Goal: Information Seeking & Learning: Learn about a topic

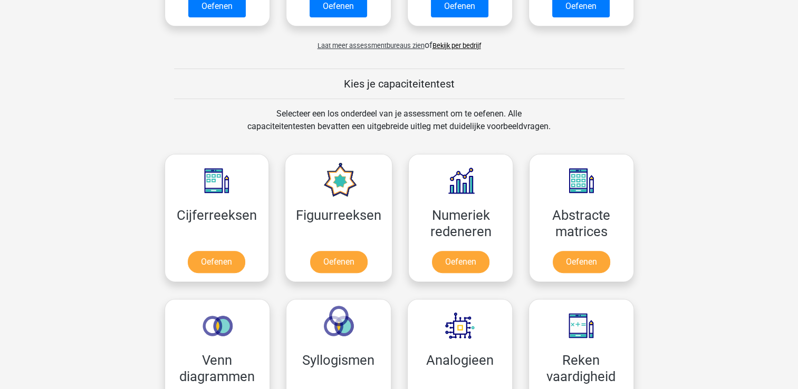
scroll to position [339, 0]
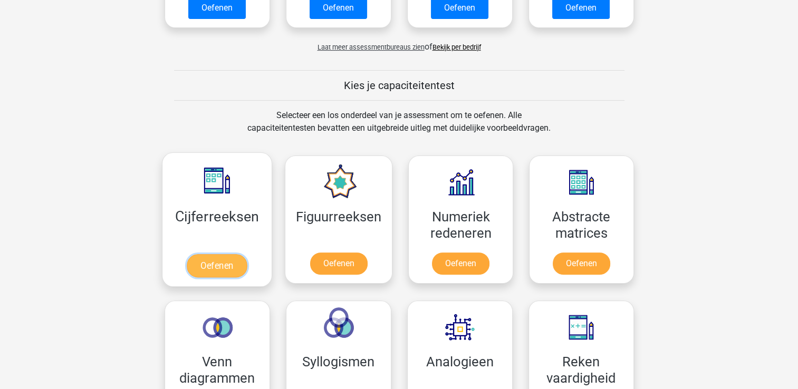
click at [228, 266] on link "Oefenen" at bounding box center [217, 265] width 60 height 23
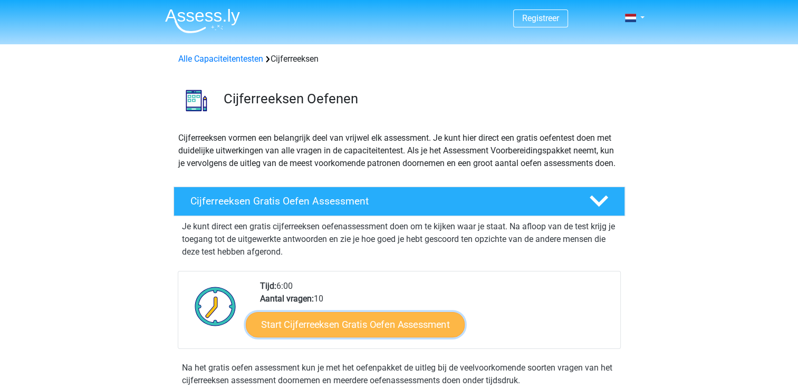
click at [351, 337] on link "Start Cijferreeksen Gratis Oefen Assessment" at bounding box center [355, 324] width 219 height 25
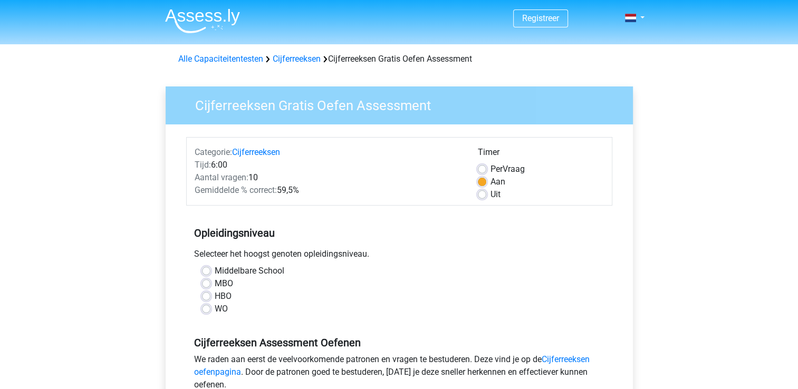
click at [215, 296] on label "HBO" at bounding box center [223, 296] width 17 height 13
click at [207, 296] on input "HBO" at bounding box center [206, 295] width 8 height 11
radio input "true"
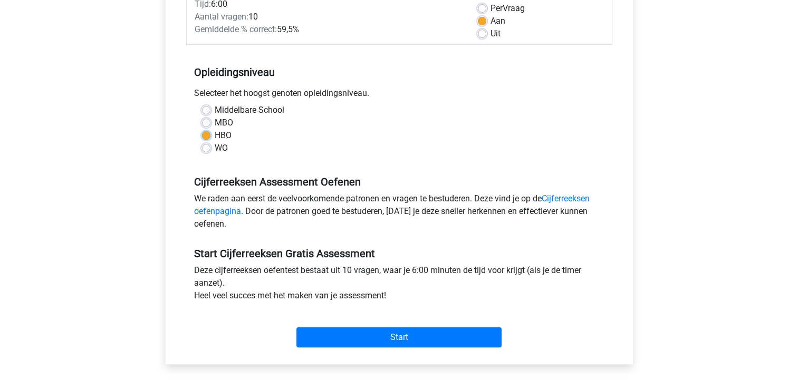
scroll to position [165, 0]
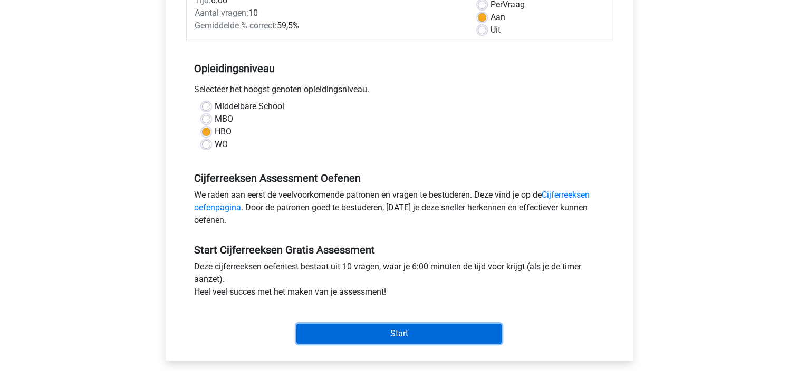
click at [386, 341] on input "Start" at bounding box center [398, 334] width 205 height 20
click at [380, 339] on input "Start" at bounding box center [398, 334] width 205 height 20
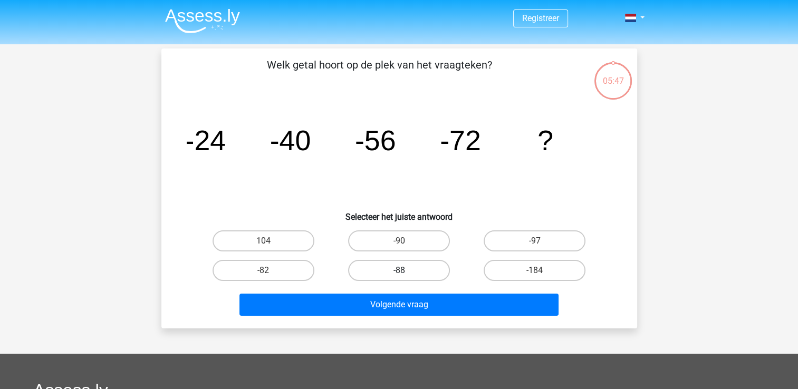
click at [410, 277] on label "-88" at bounding box center [399, 270] width 102 height 21
click at [406, 277] on input "-88" at bounding box center [402, 274] width 7 height 7
radio input "true"
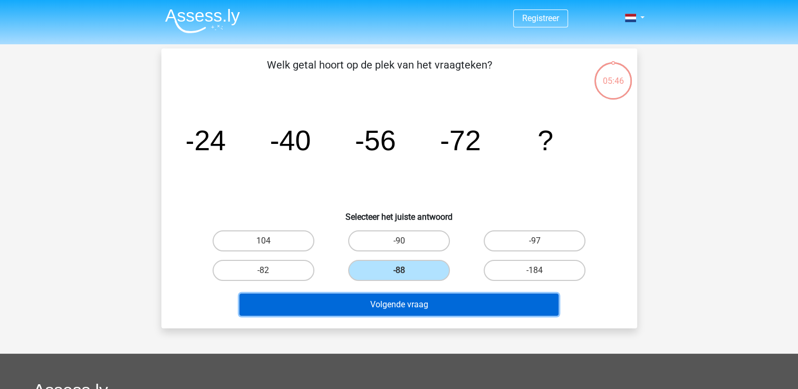
click at [395, 306] on button "Volgende vraag" at bounding box center [398, 305] width 319 height 22
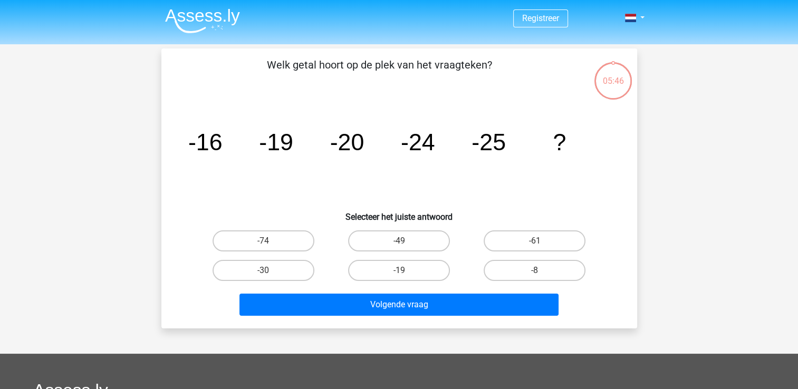
scroll to position [49, 0]
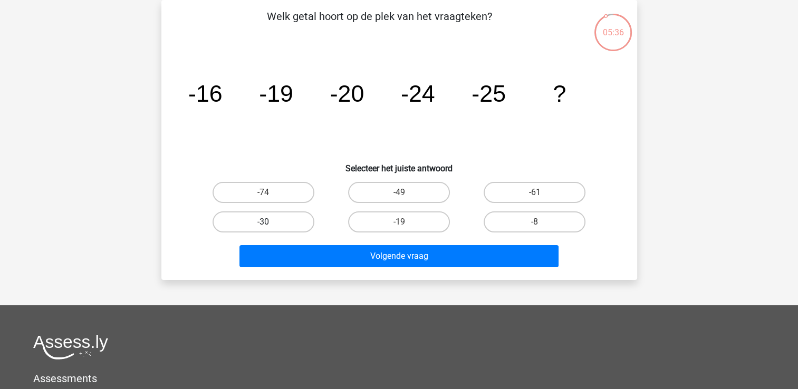
click at [280, 215] on label "-30" at bounding box center [264, 221] width 102 height 21
click at [270, 222] on input "-30" at bounding box center [266, 225] width 7 height 7
radio input "true"
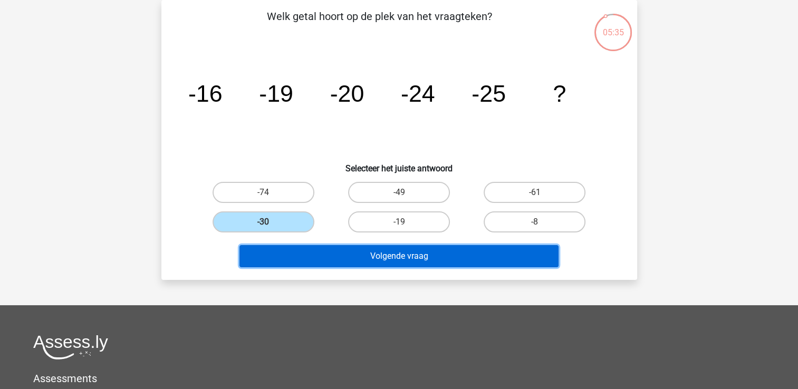
click at [405, 252] on button "Volgende vraag" at bounding box center [398, 256] width 319 height 22
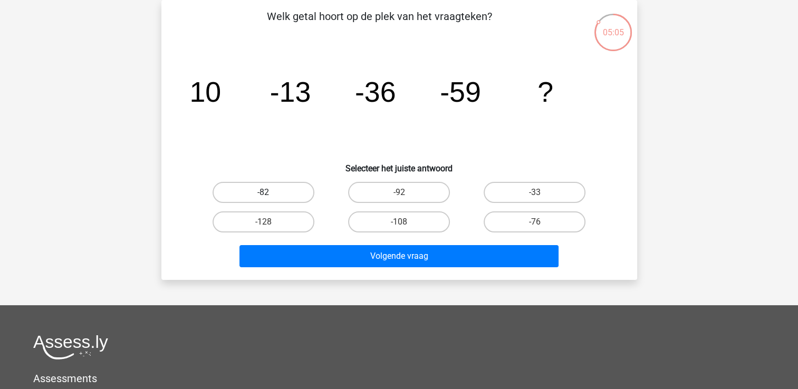
click at [287, 192] on label "-82" at bounding box center [264, 192] width 102 height 21
click at [270, 193] on input "-82" at bounding box center [266, 196] width 7 height 7
radio input "true"
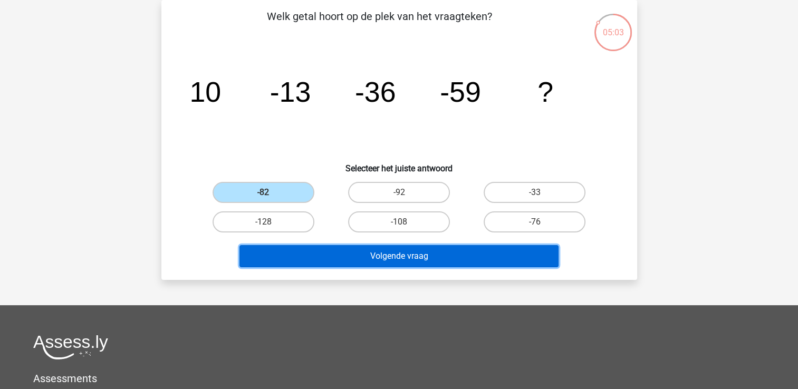
click at [434, 254] on button "Volgende vraag" at bounding box center [398, 256] width 319 height 22
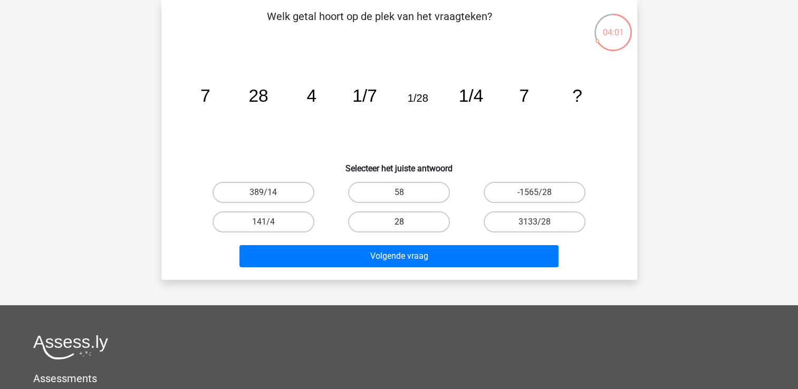
click at [392, 228] on label "28" at bounding box center [399, 221] width 102 height 21
click at [399, 228] on input "28" at bounding box center [402, 225] width 7 height 7
radio input "true"
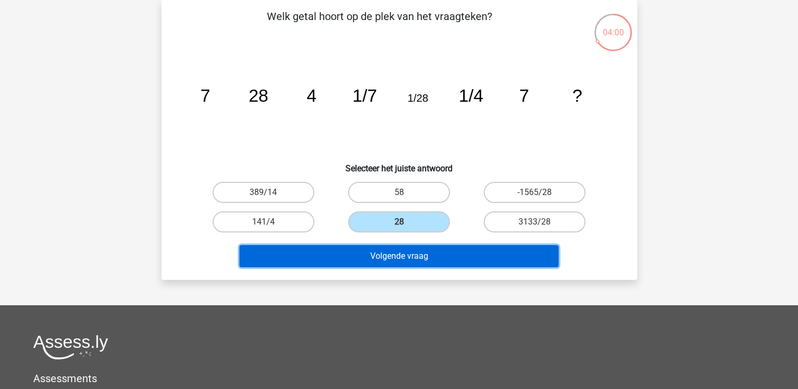
click at [403, 258] on button "Volgende vraag" at bounding box center [398, 256] width 319 height 22
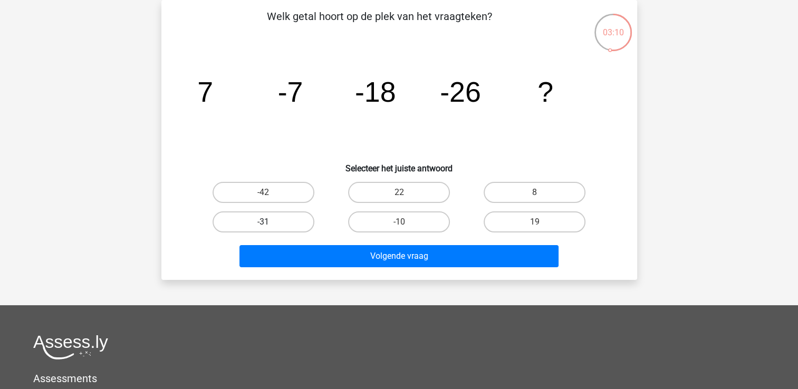
click at [245, 218] on label "-31" at bounding box center [264, 221] width 102 height 21
click at [263, 222] on input "-31" at bounding box center [266, 225] width 7 height 7
radio input "true"
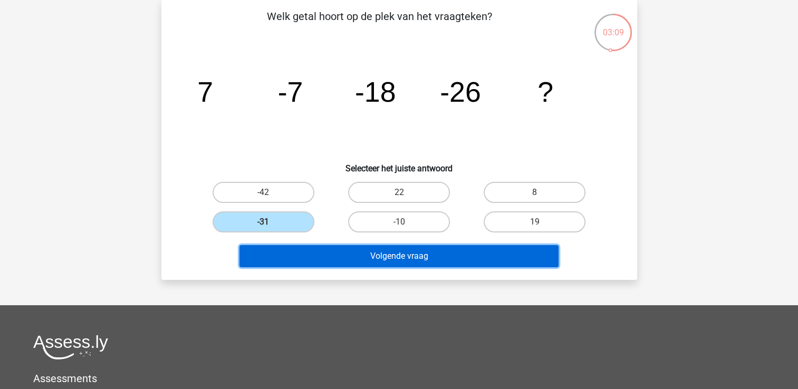
click at [416, 255] on button "Volgende vraag" at bounding box center [398, 256] width 319 height 22
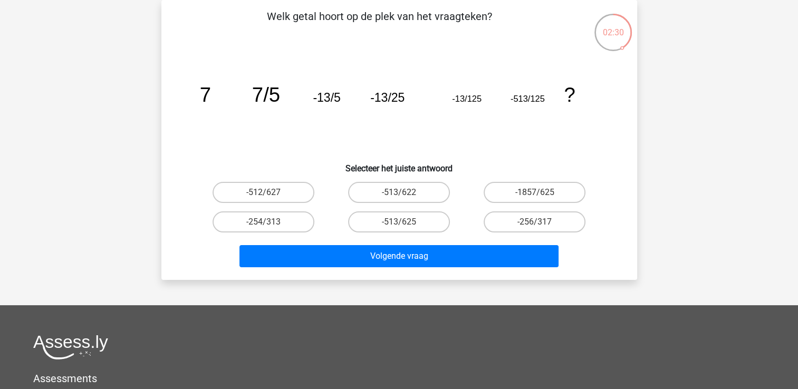
click at [397, 269] on div "Volgende vraag" at bounding box center [399, 258] width 407 height 26
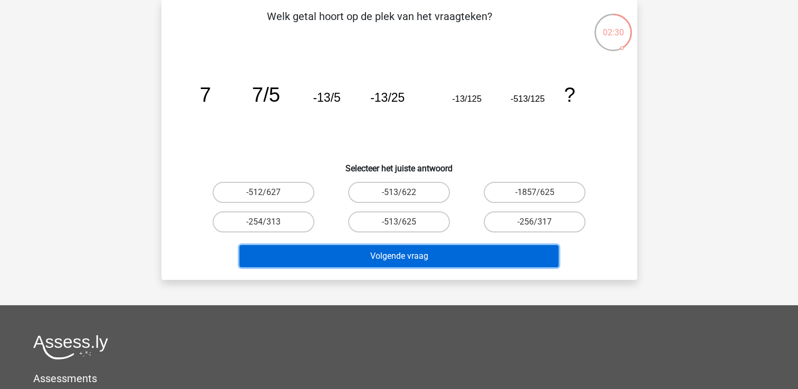
click at [402, 261] on button "Volgende vraag" at bounding box center [398, 256] width 319 height 22
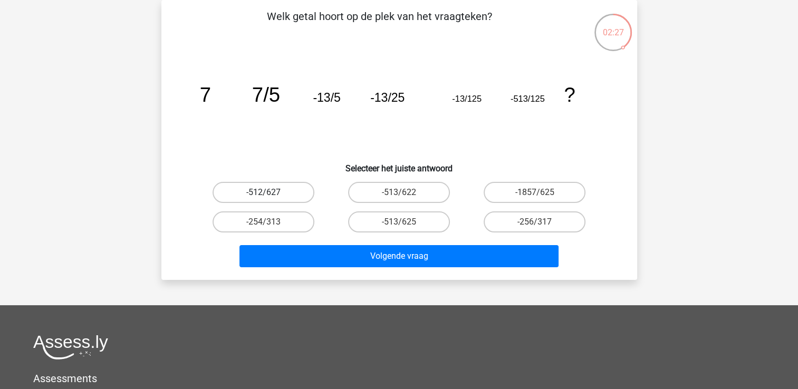
click at [275, 189] on label "-512/627" at bounding box center [264, 192] width 102 height 21
click at [270, 193] on input "-512/627" at bounding box center [266, 196] width 7 height 7
radio input "true"
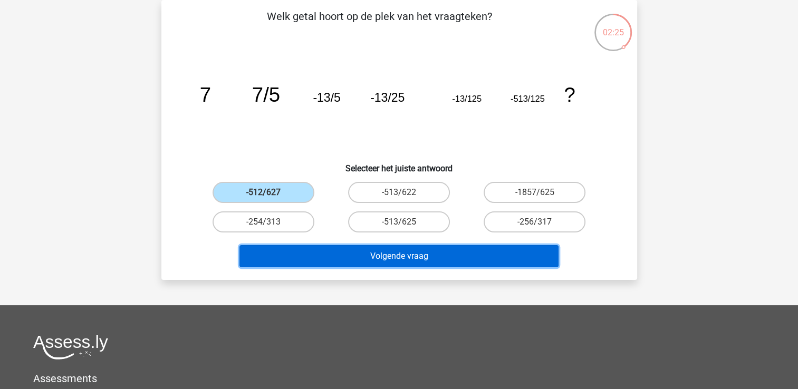
click at [414, 256] on button "Volgende vraag" at bounding box center [398, 256] width 319 height 22
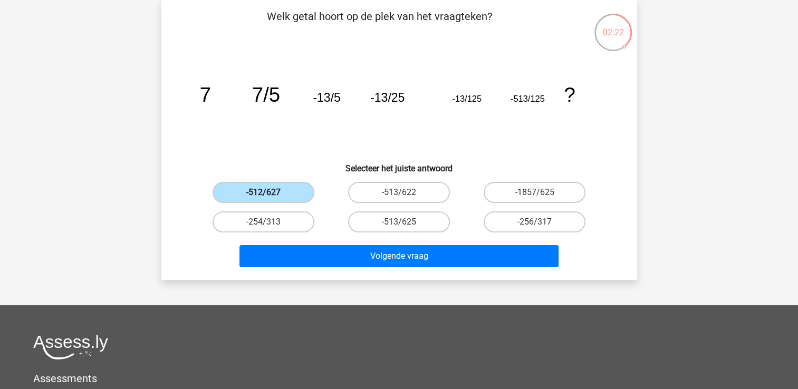
click at [279, 193] on label "-512/627" at bounding box center [264, 192] width 102 height 21
click at [270, 193] on input "-512/627" at bounding box center [266, 196] width 7 height 7
click at [279, 193] on label "-512/627" at bounding box center [264, 192] width 102 height 21
click at [270, 193] on input "-512/627" at bounding box center [266, 196] width 7 height 7
click at [279, 193] on label "-512/627" at bounding box center [264, 192] width 102 height 21
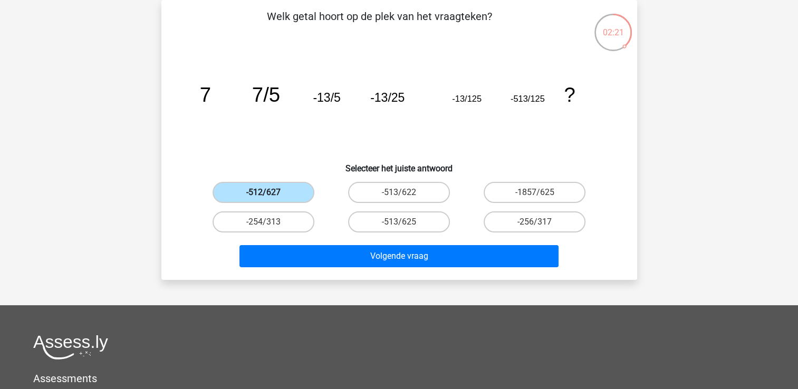
click at [270, 193] on input "-512/627" at bounding box center [266, 196] width 7 height 7
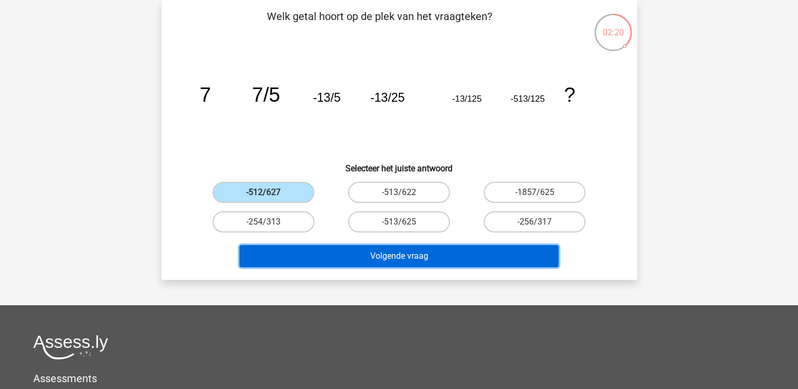
click at [419, 259] on button "Volgende vraag" at bounding box center [398, 256] width 319 height 22
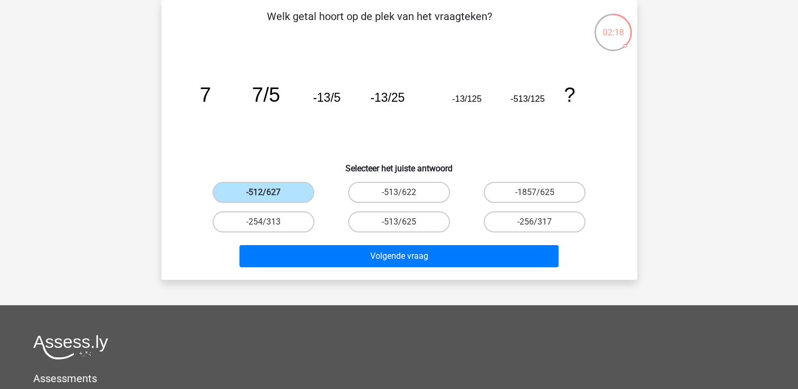
click at [327, 203] on div "-513/625" at bounding box center [263, 192] width 127 height 21
click at [388, 200] on label "-513/622" at bounding box center [399, 192] width 102 height 21
click at [399, 199] on input "-513/622" at bounding box center [402, 196] width 7 height 7
radio input "true"
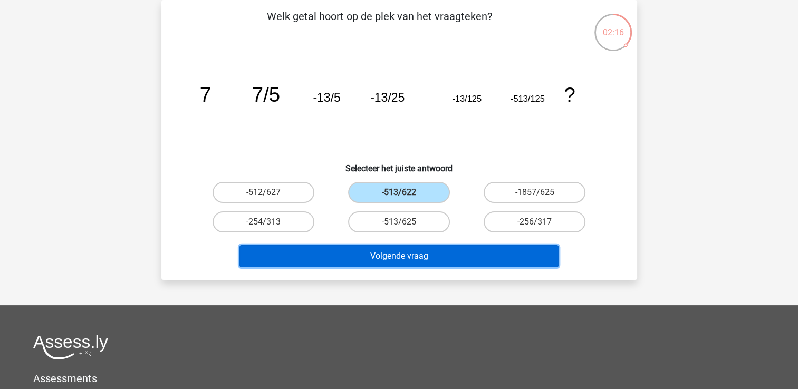
click at [407, 252] on button "Volgende vraag" at bounding box center [398, 256] width 319 height 22
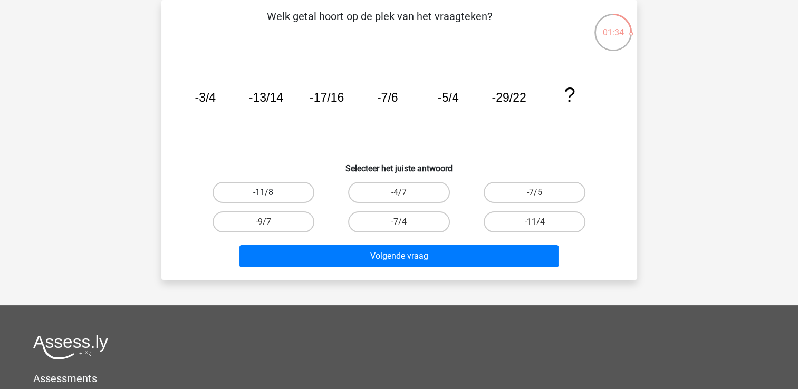
click at [294, 187] on label "-11/8" at bounding box center [264, 192] width 102 height 21
click at [270, 193] on input "-11/8" at bounding box center [266, 196] width 7 height 7
radio input "true"
click at [403, 219] on label "-7/4" at bounding box center [399, 221] width 102 height 21
click at [403, 222] on input "-7/4" at bounding box center [402, 225] width 7 height 7
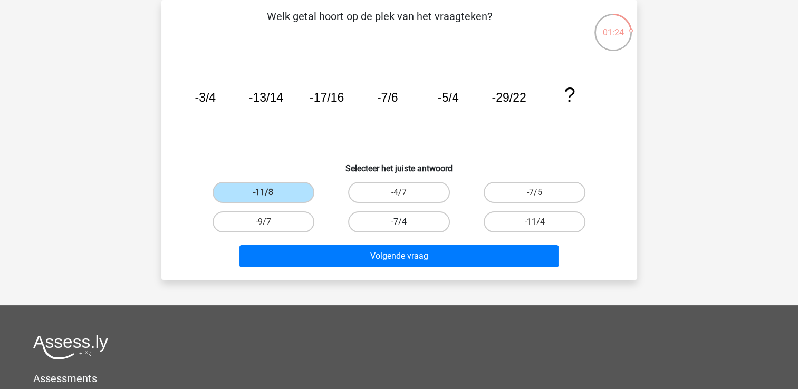
radio input "true"
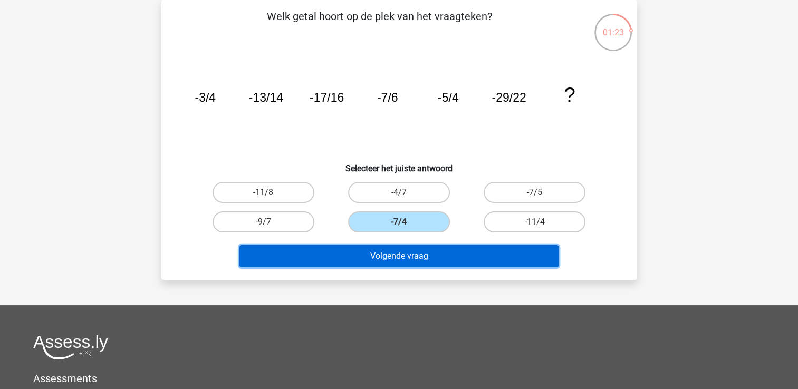
click at [391, 255] on button "Volgende vraag" at bounding box center [398, 256] width 319 height 22
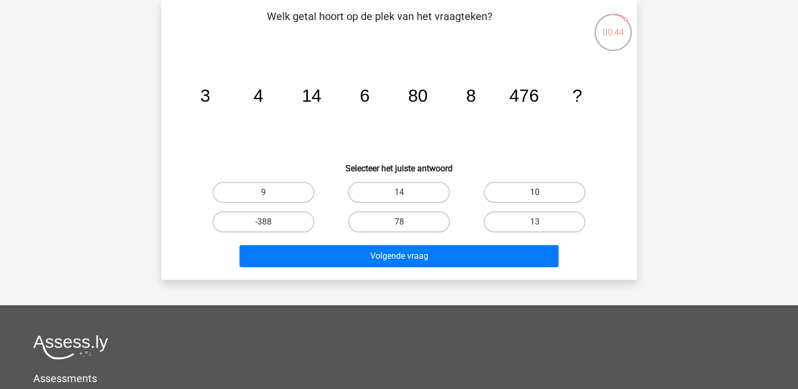
click at [516, 191] on label "10" at bounding box center [535, 192] width 102 height 21
click at [535, 193] on input "10" at bounding box center [538, 196] width 7 height 7
radio input "true"
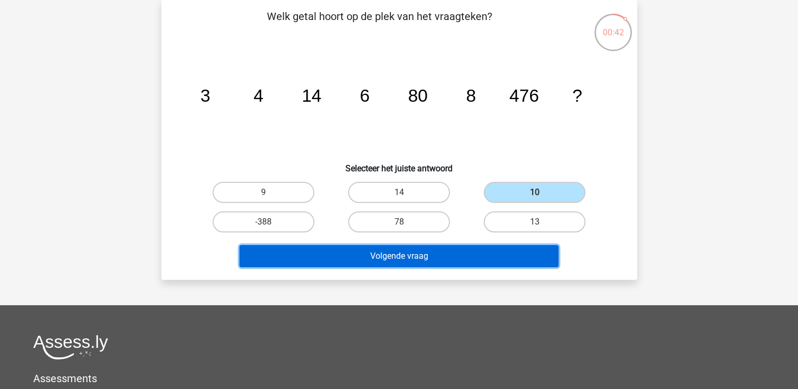
click at [435, 256] on button "Volgende vraag" at bounding box center [398, 256] width 319 height 22
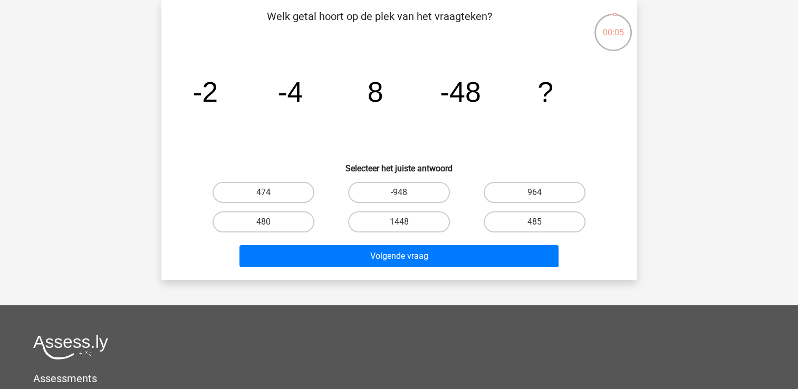
click at [274, 197] on label "474" at bounding box center [264, 192] width 102 height 21
click at [270, 197] on input "474" at bounding box center [266, 196] width 7 height 7
radio input "true"
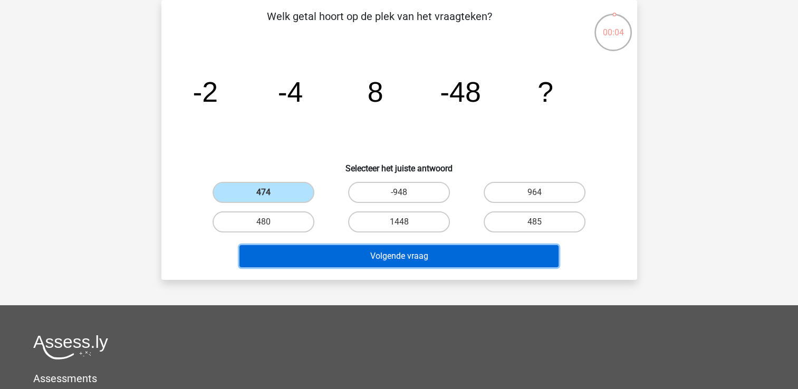
click at [390, 253] on button "Volgende vraag" at bounding box center [398, 256] width 319 height 22
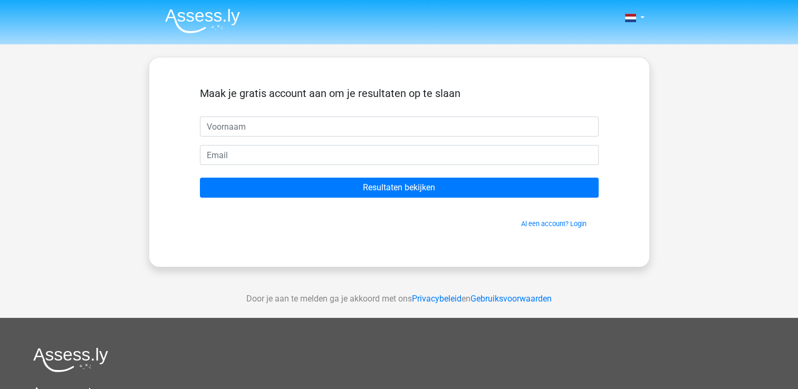
click at [285, 119] on input "text" at bounding box center [399, 127] width 399 height 20
type input "Tonia"
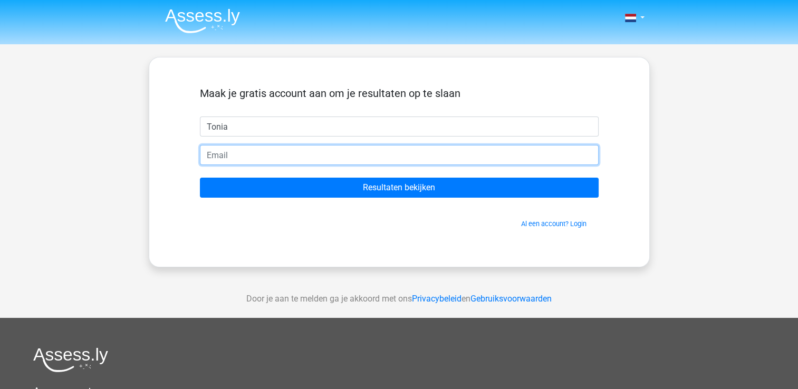
click at [253, 149] on input "email" at bounding box center [399, 155] width 399 height 20
type input "[EMAIL_ADDRESS][DOMAIN_NAME]"
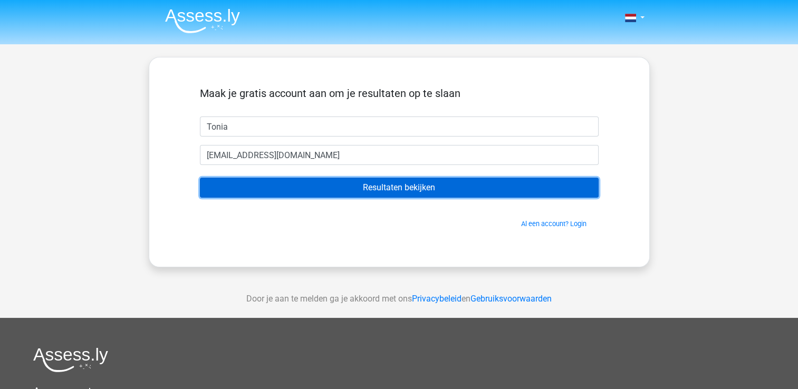
click at [390, 182] on input "Resultaten bekijken" at bounding box center [399, 188] width 399 height 20
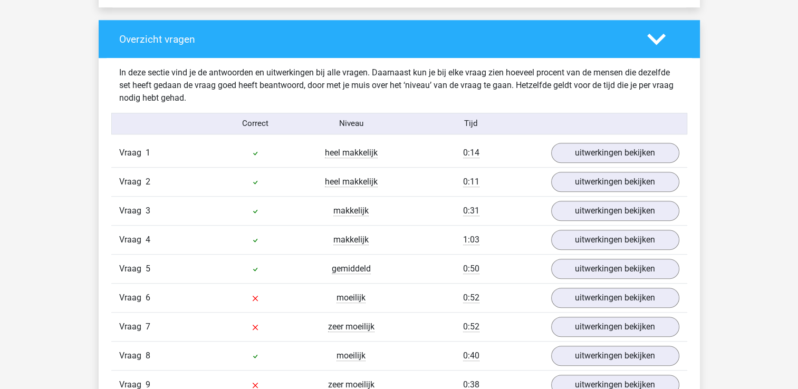
scroll to position [773, 0]
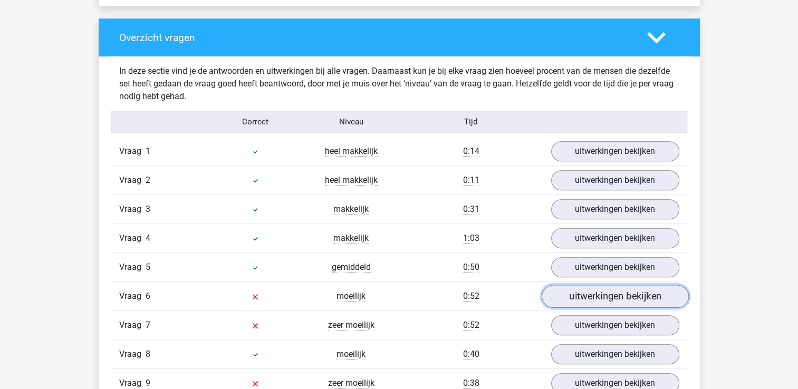
click at [616, 299] on link "uitwerkingen bekijken" at bounding box center [614, 296] width 147 height 23
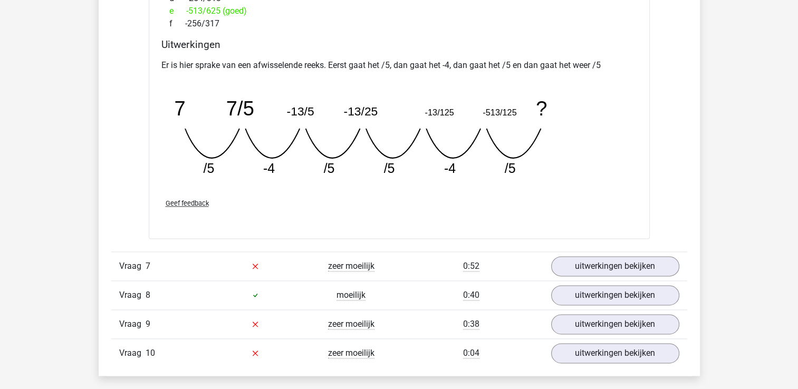
scroll to position [1294, 0]
click at [607, 262] on link "uitwerkingen bekijken" at bounding box center [614, 265] width 147 height 23
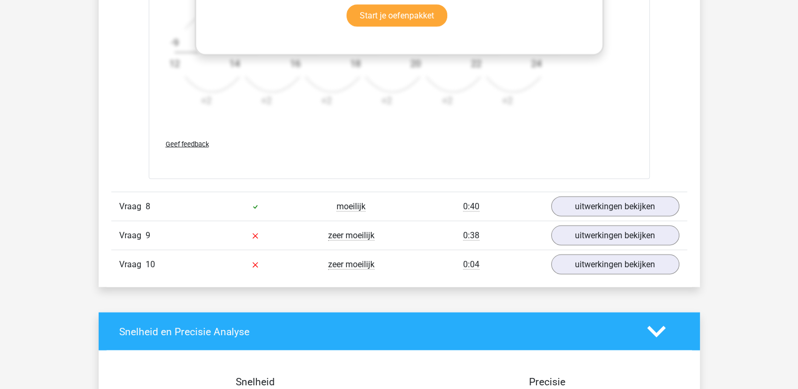
scroll to position [2046, 0]
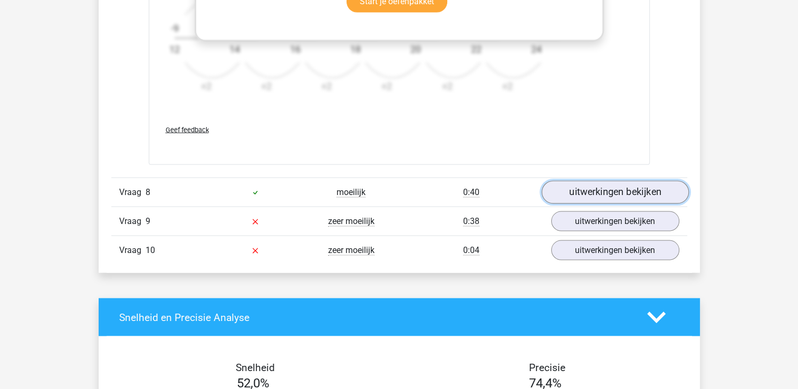
click at [610, 193] on link "uitwerkingen bekijken" at bounding box center [614, 192] width 147 height 23
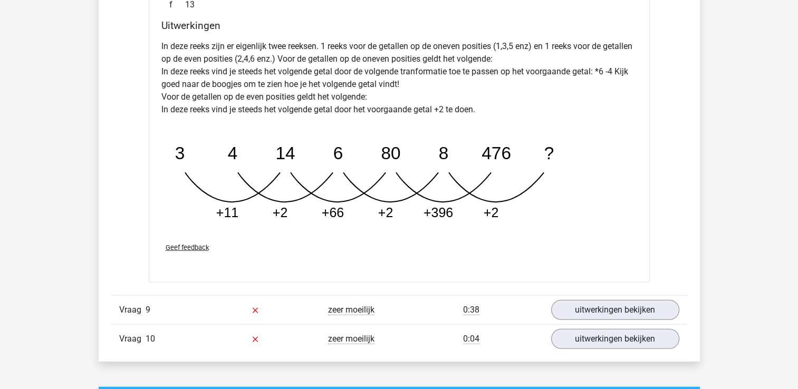
scroll to position [2503, 0]
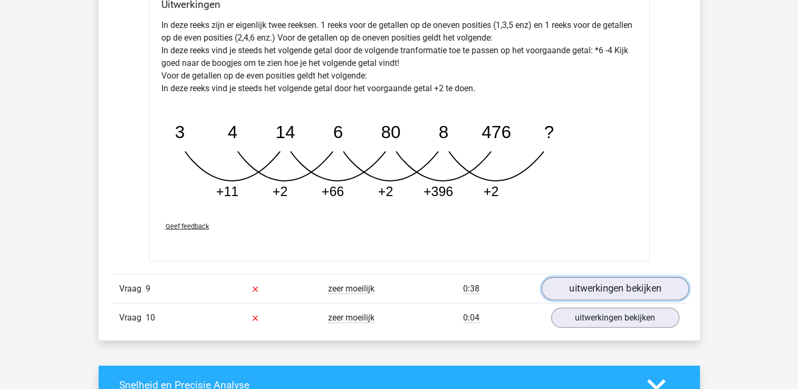
click at [601, 286] on link "uitwerkingen bekijken" at bounding box center [614, 288] width 147 height 23
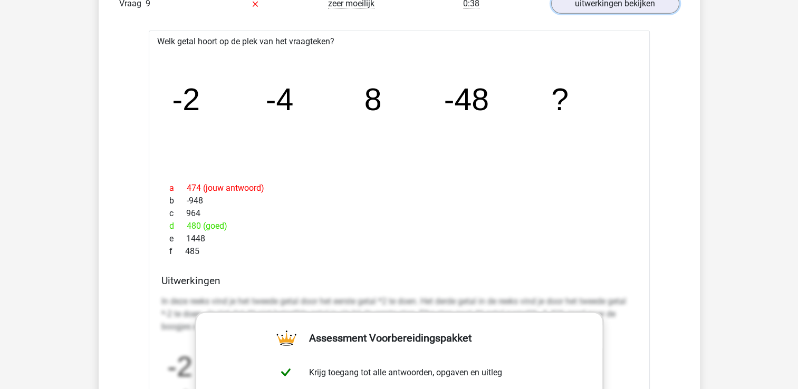
scroll to position [2798, 0]
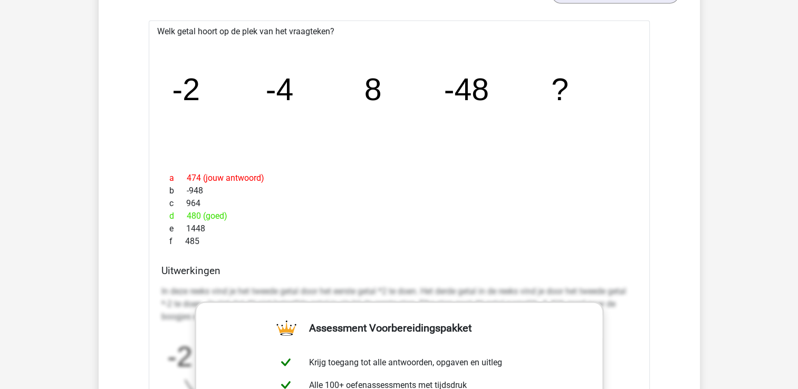
click at [619, 336] on div "In deze reeks vind je het tweede getal door het eerste getal *2 te doen. Het de…" at bounding box center [399, 387] width 476 height 213
click at [560, 235] on div "f 485" at bounding box center [399, 241] width 476 height 13
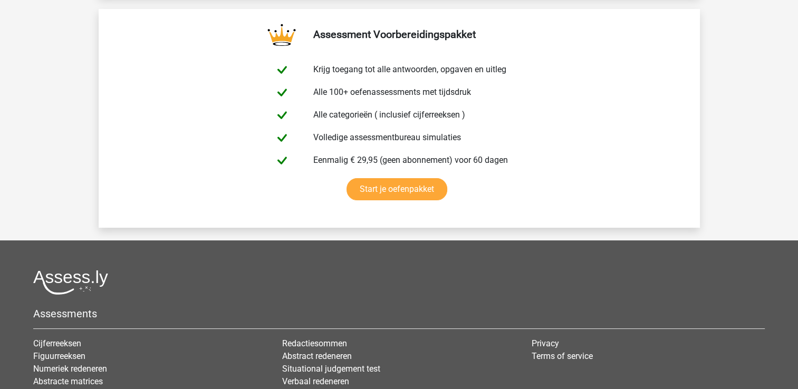
scroll to position [4059, 0]
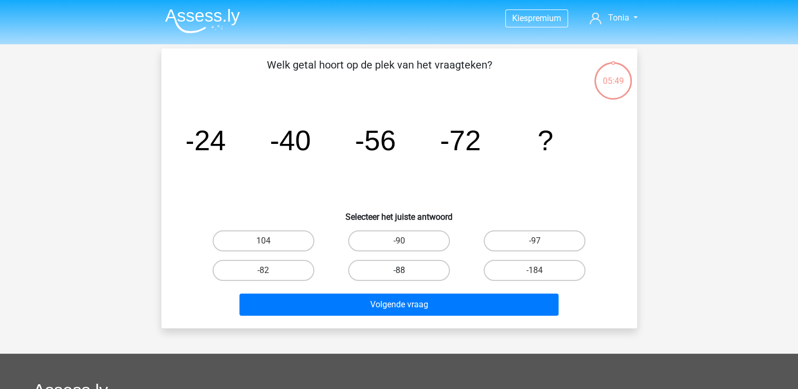
click at [387, 267] on label "-88" at bounding box center [399, 270] width 102 height 21
click at [399, 271] on input "-88" at bounding box center [402, 274] width 7 height 7
radio input "true"
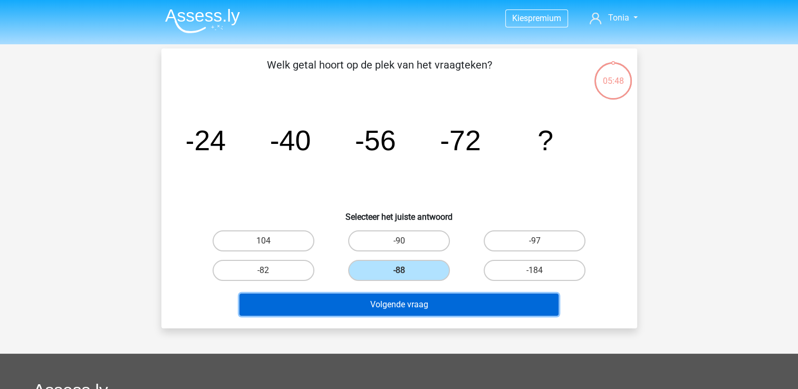
click at [388, 309] on button "Volgende vraag" at bounding box center [398, 305] width 319 height 22
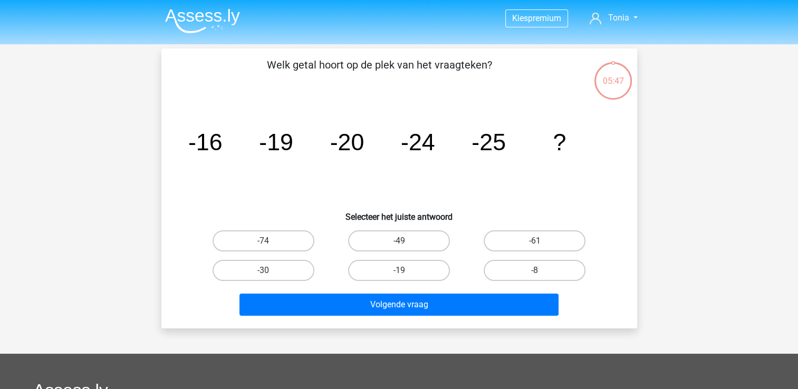
scroll to position [49, 0]
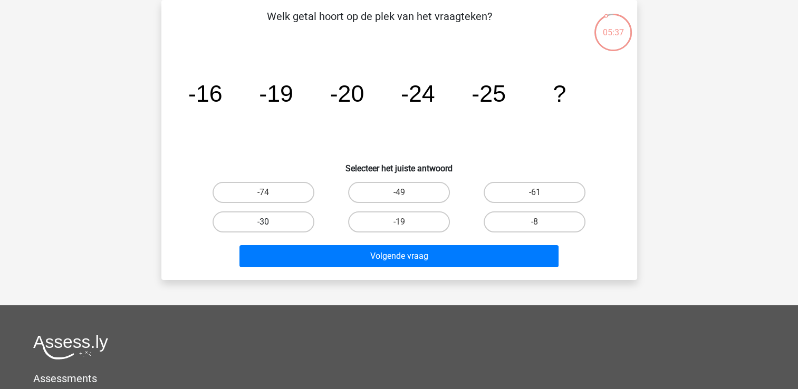
click at [278, 215] on label "-30" at bounding box center [264, 221] width 102 height 21
click at [270, 222] on input "-30" at bounding box center [266, 225] width 7 height 7
radio input "true"
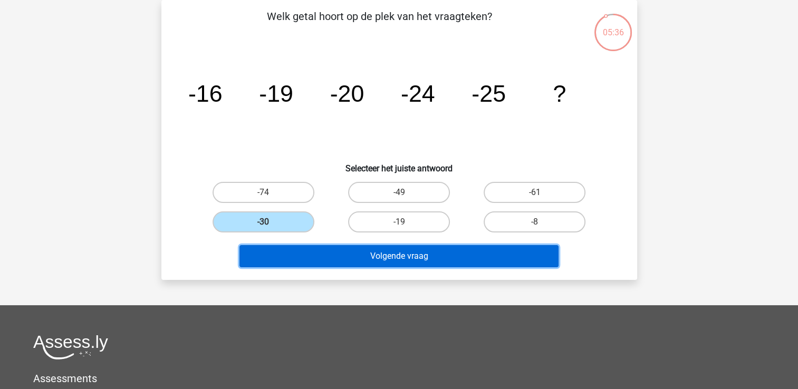
click at [401, 250] on button "Volgende vraag" at bounding box center [398, 256] width 319 height 22
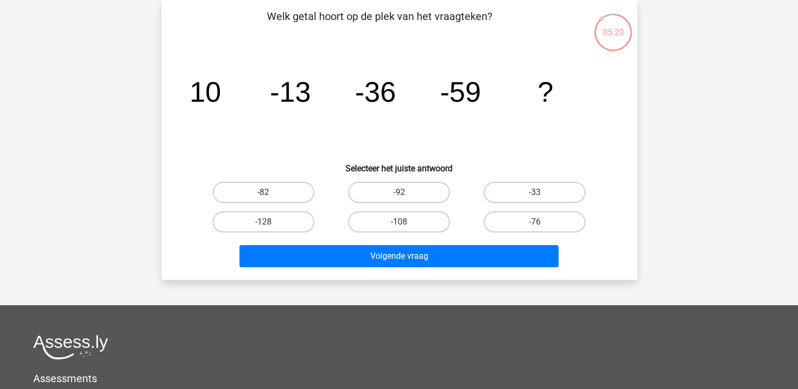
click at [259, 204] on div "-82" at bounding box center [264, 193] width 136 height 30
click at [266, 193] on input "-82" at bounding box center [266, 196] width 7 height 7
radio input "true"
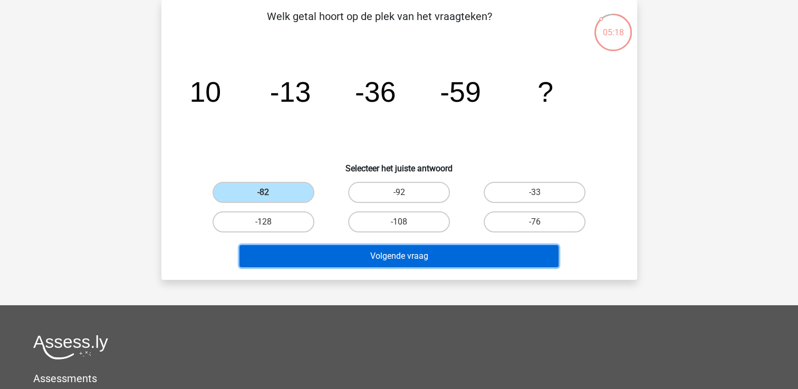
click at [405, 247] on button "Volgende vraag" at bounding box center [398, 256] width 319 height 22
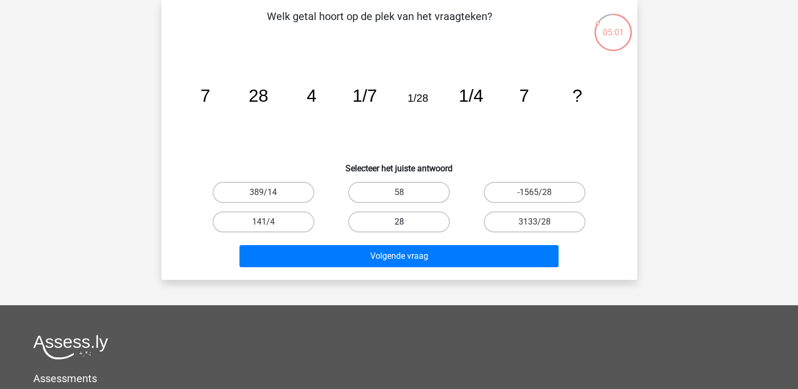
click at [414, 216] on label "28" at bounding box center [399, 221] width 102 height 21
click at [406, 222] on input "28" at bounding box center [402, 225] width 7 height 7
radio input "true"
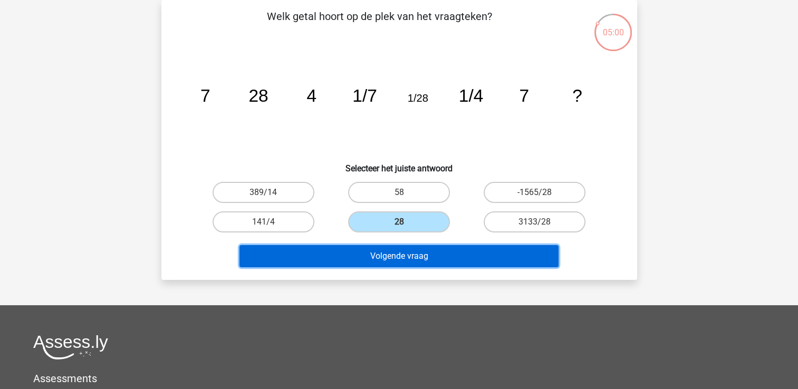
click at [409, 256] on button "Volgende vraag" at bounding box center [398, 256] width 319 height 22
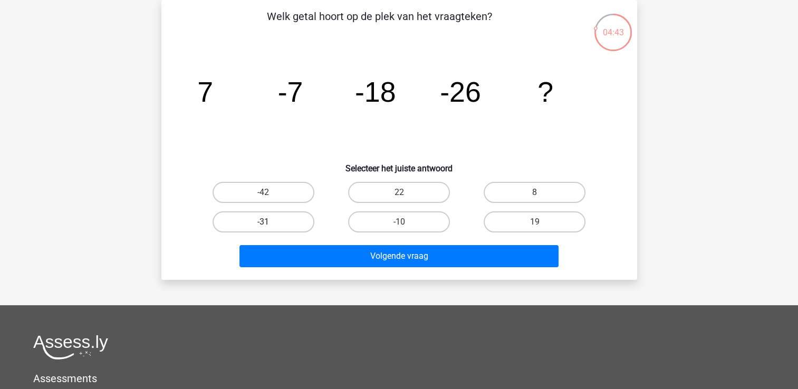
click at [283, 222] on label "-31" at bounding box center [264, 221] width 102 height 21
click at [270, 222] on input "-31" at bounding box center [266, 225] width 7 height 7
radio input "true"
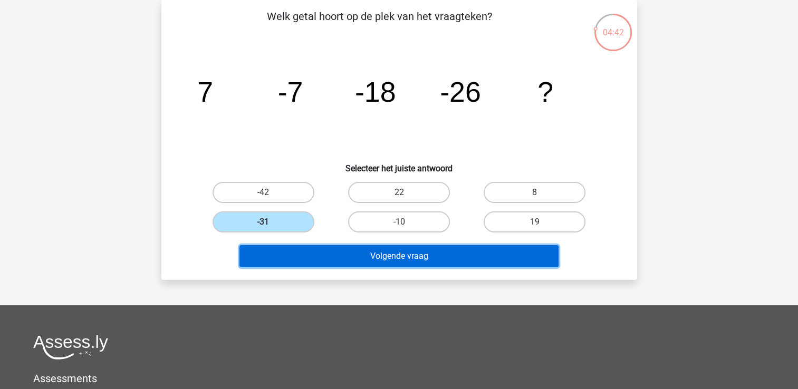
click at [437, 250] on button "Volgende vraag" at bounding box center [398, 256] width 319 height 22
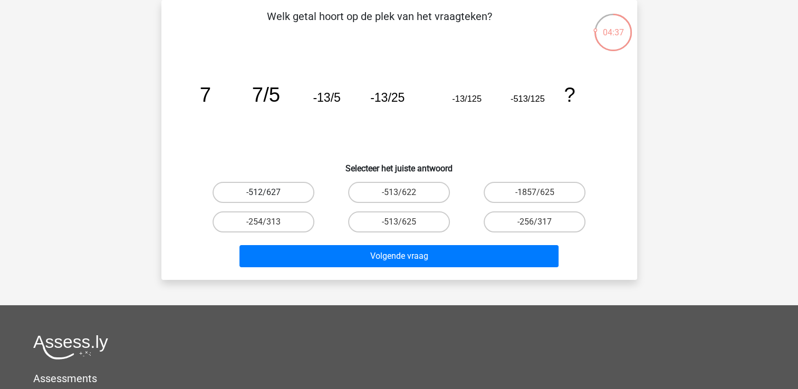
click at [281, 195] on label "-512/627" at bounding box center [264, 192] width 102 height 21
click at [270, 195] on input "-512/627" at bounding box center [266, 196] width 7 height 7
radio input "true"
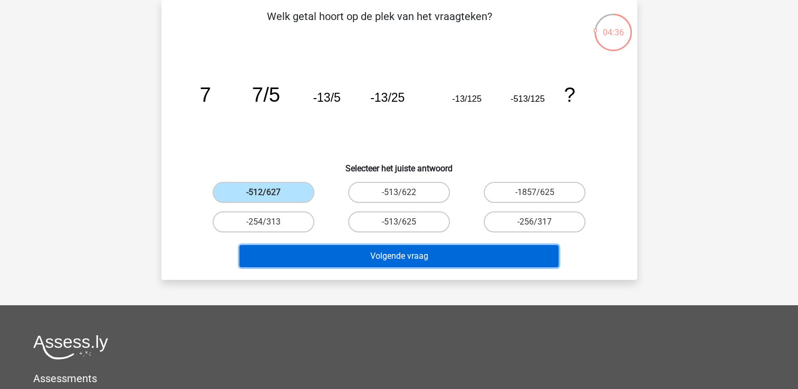
click at [374, 253] on button "Volgende vraag" at bounding box center [398, 256] width 319 height 22
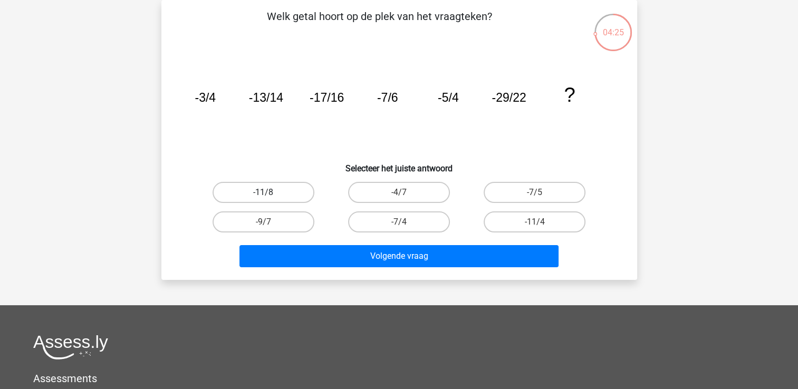
click at [307, 190] on label "-11/8" at bounding box center [264, 192] width 102 height 21
click at [270, 193] on input "-11/8" at bounding box center [266, 196] width 7 height 7
radio input "true"
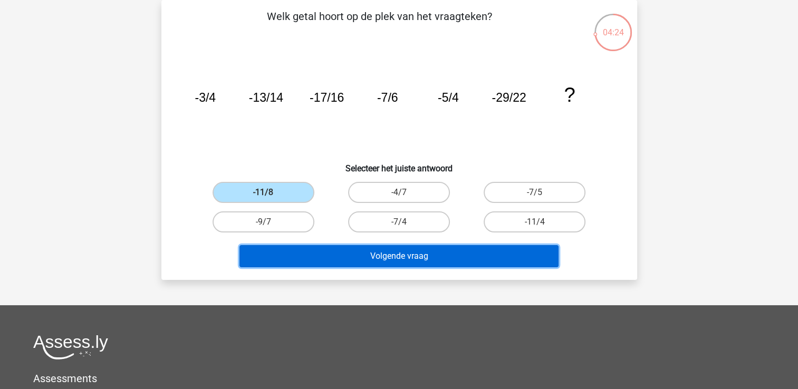
click at [389, 254] on button "Volgende vraag" at bounding box center [398, 256] width 319 height 22
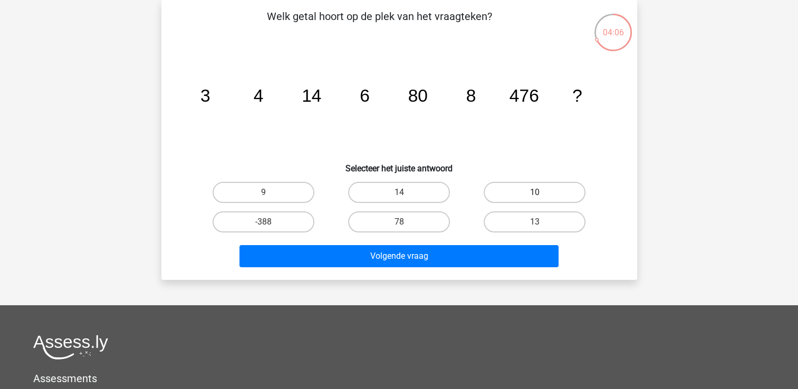
click at [544, 200] on label "10" at bounding box center [535, 192] width 102 height 21
click at [542, 199] on input "10" at bounding box center [538, 196] width 7 height 7
radio input "true"
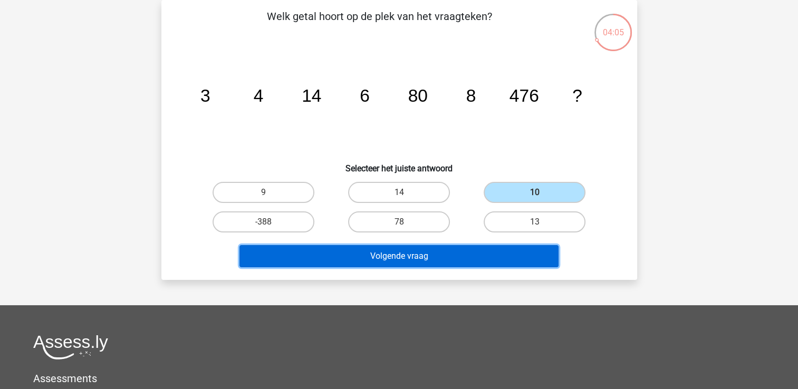
click at [455, 261] on button "Volgende vraag" at bounding box center [398, 256] width 319 height 22
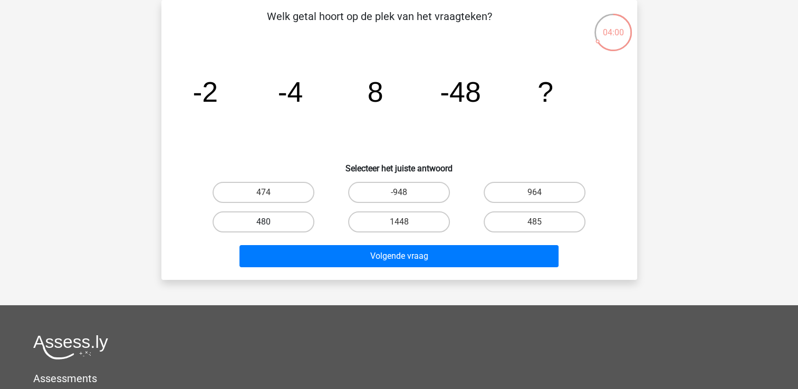
click at [261, 224] on label "480" at bounding box center [264, 221] width 102 height 21
click at [263, 224] on input "480" at bounding box center [266, 225] width 7 height 7
radio input "true"
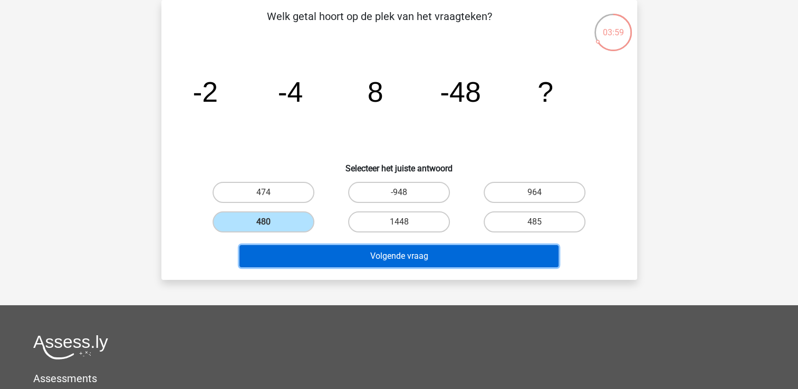
click at [384, 254] on button "Volgende vraag" at bounding box center [398, 256] width 319 height 22
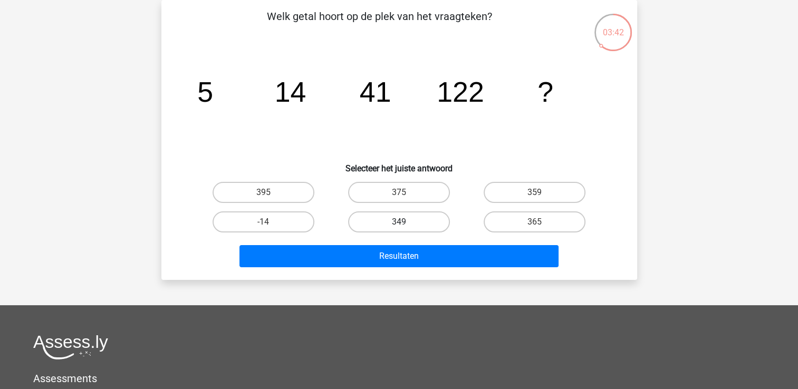
click at [438, 214] on label "349" at bounding box center [399, 221] width 102 height 21
click at [406, 222] on input "349" at bounding box center [402, 225] width 7 height 7
radio input "true"
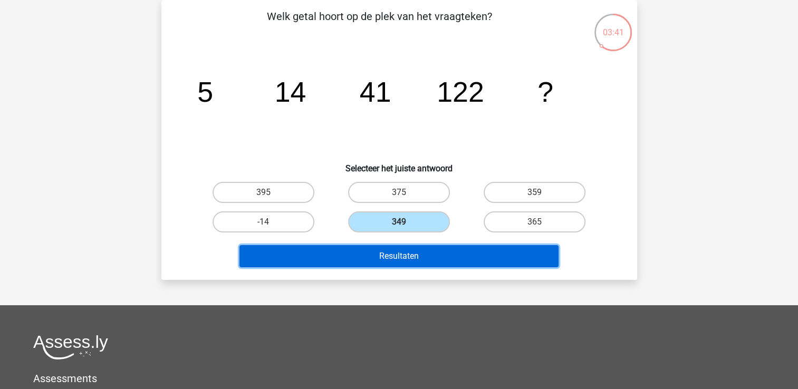
click at [401, 250] on button "Resultaten" at bounding box center [398, 256] width 319 height 22
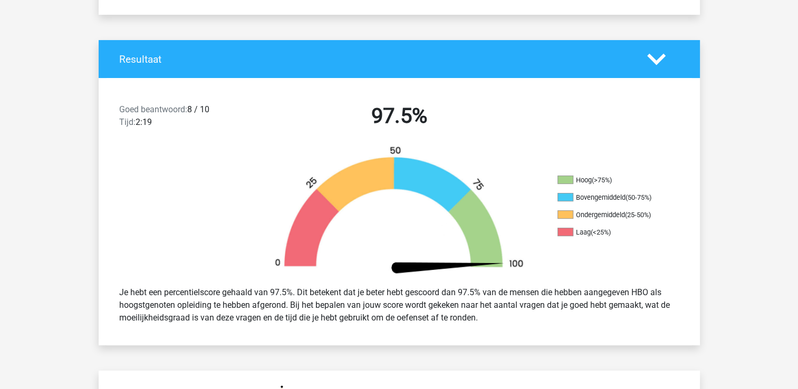
scroll to position [211, 0]
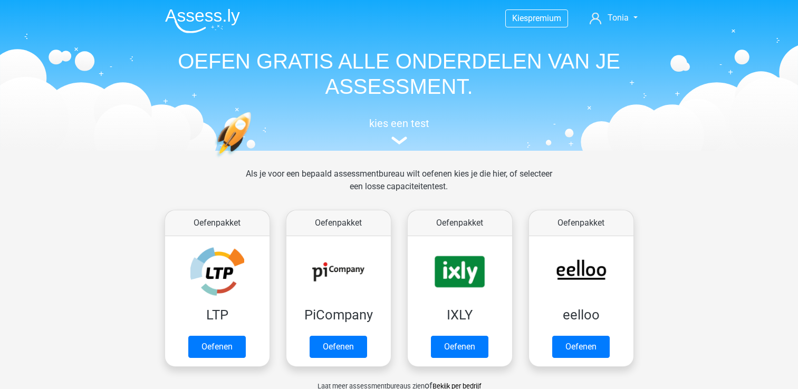
scroll to position [339, 0]
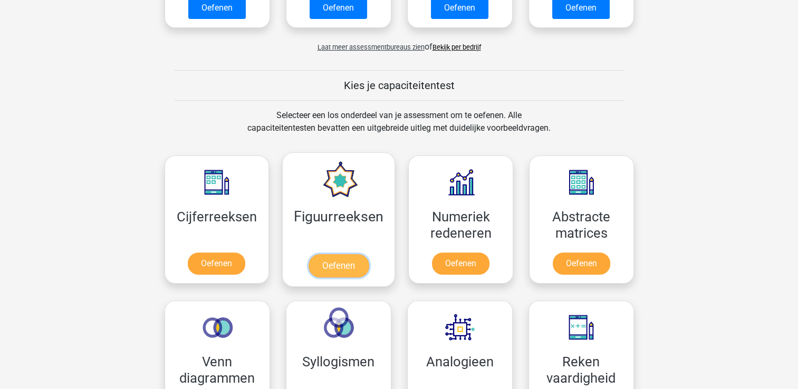
click at [347, 263] on link "Oefenen" at bounding box center [339, 265] width 60 height 23
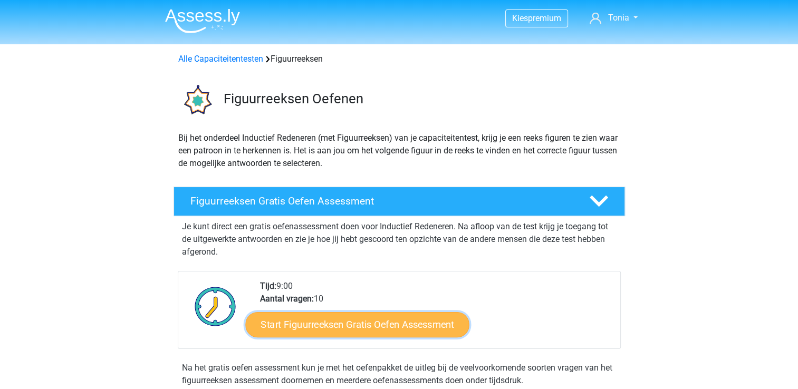
click at [323, 329] on link "Start Figuurreeksen Gratis Oefen Assessment" at bounding box center [357, 324] width 224 height 25
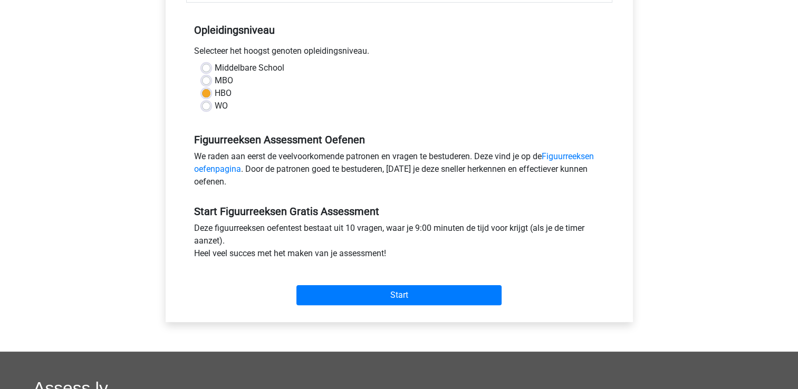
scroll to position [210, 0]
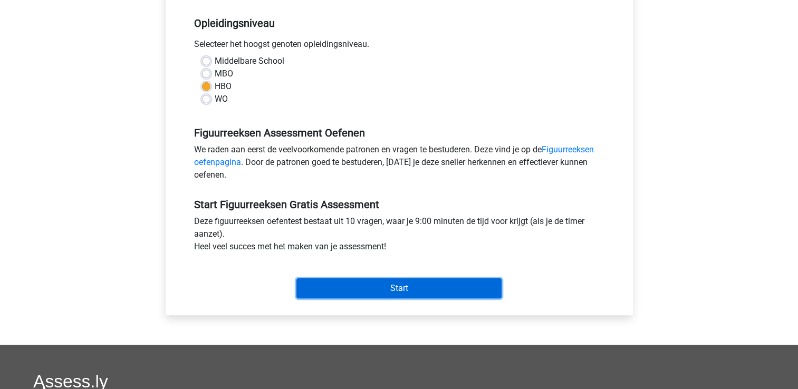
click at [397, 289] on input "Start" at bounding box center [398, 288] width 205 height 20
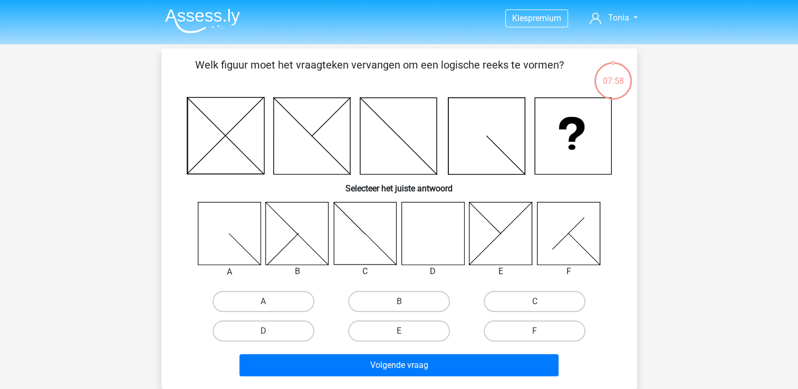
click at [426, 217] on icon at bounding box center [432, 233] width 63 height 63
click at [271, 326] on label "D" at bounding box center [264, 331] width 102 height 21
click at [270, 331] on input "D" at bounding box center [266, 334] width 7 height 7
radio input "true"
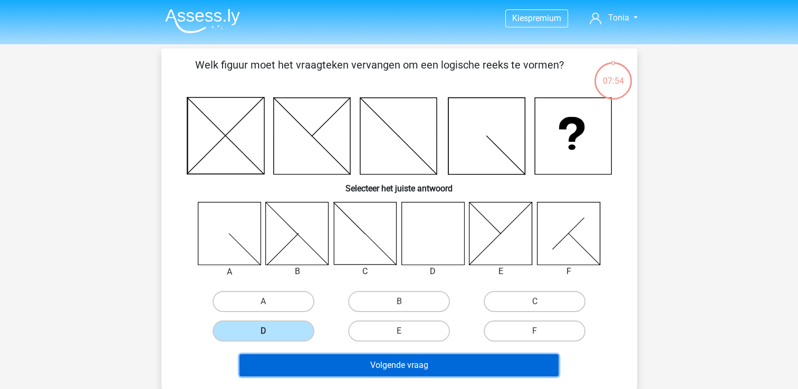
click at [407, 360] on button "Volgende vraag" at bounding box center [398, 365] width 319 height 22
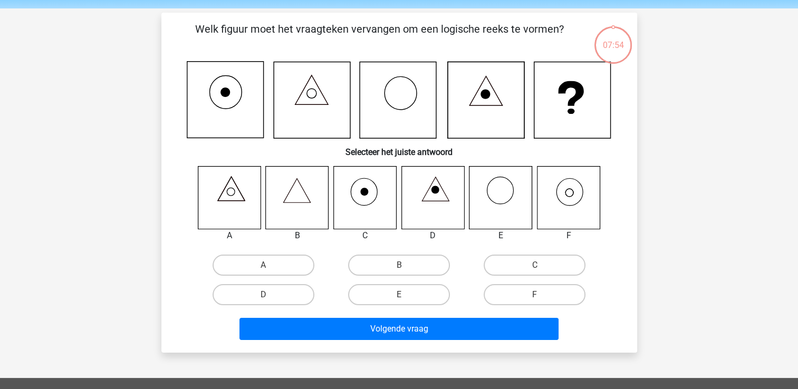
scroll to position [49, 0]
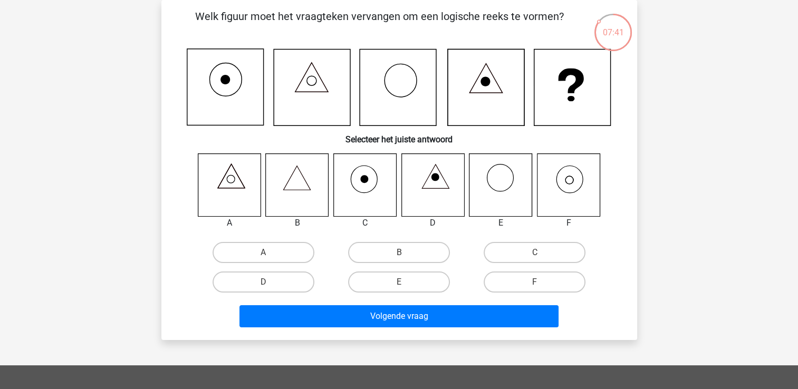
click at [291, 193] on icon at bounding box center [297, 184] width 63 height 63
click at [557, 191] on icon at bounding box center [568, 184] width 63 height 63
click at [515, 284] on label "F" at bounding box center [535, 282] width 102 height 21
click at [535, 284] on input "F" at bounding box center [538, 285] width 7 height 7
radio input "true"
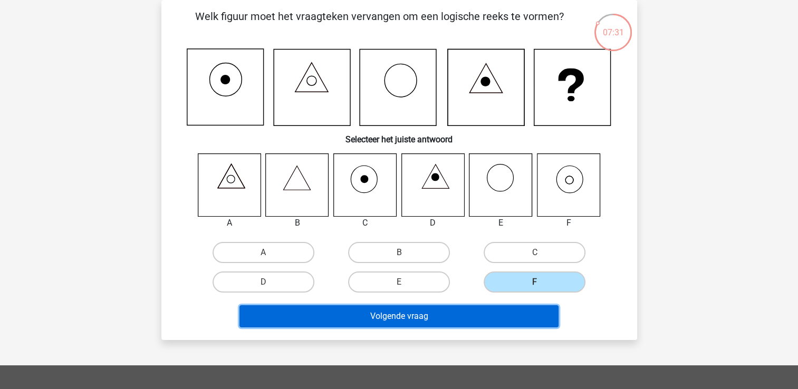
click at [411, 309] on button "Volgende vraag" at bounding box center [398, 316] width 319 height 22
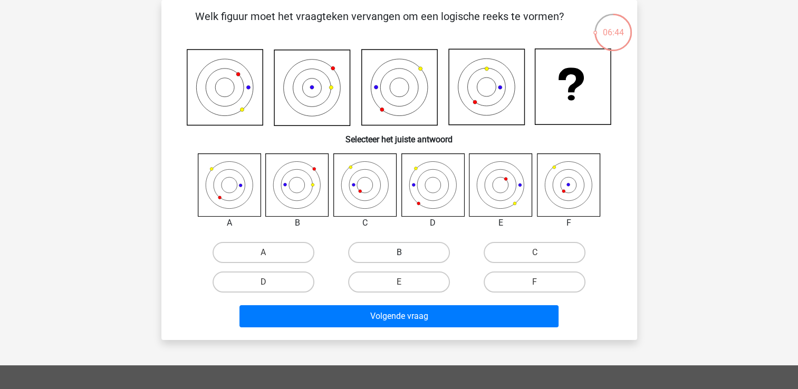
click at [377, 250] on label "B" at bounding box center [399, 252] width 102 height 21
click at [399, 253] on input "B" at bounding box center [402, 256] width 7 height 7
radio input "true"
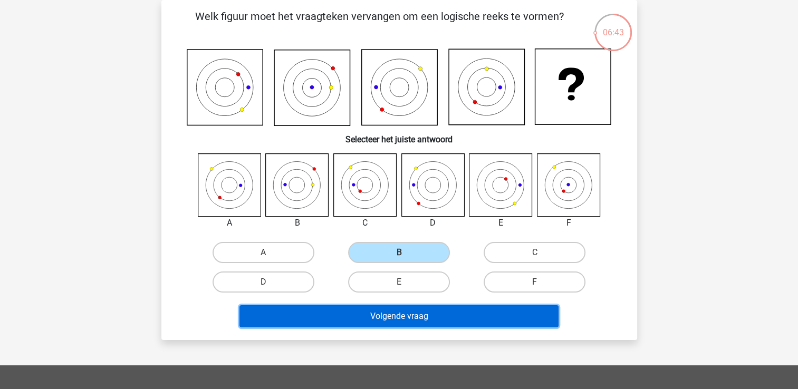
click at [403, 318] on button "Volgende vraag" at bounding box center [398, 316] width 319 height 22
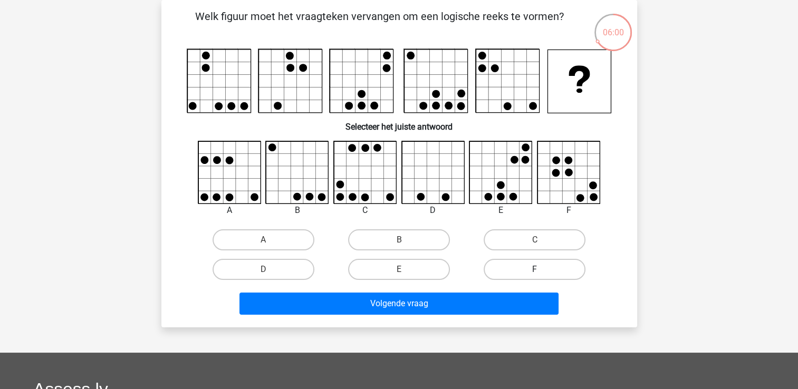
click at [535, 266] on label "F" at bounding box center [535, 269] width 102 height 21
click at [535, 270] on input "F" at bounding box center [538, 273] width 7 height 7
radio input "true"
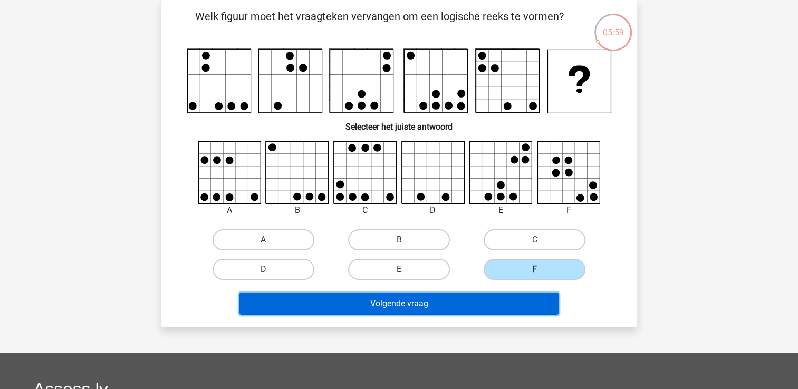
click at [389, 298] on button "Volgende vraag" at bounding box center [398, 304] width 319 height 22
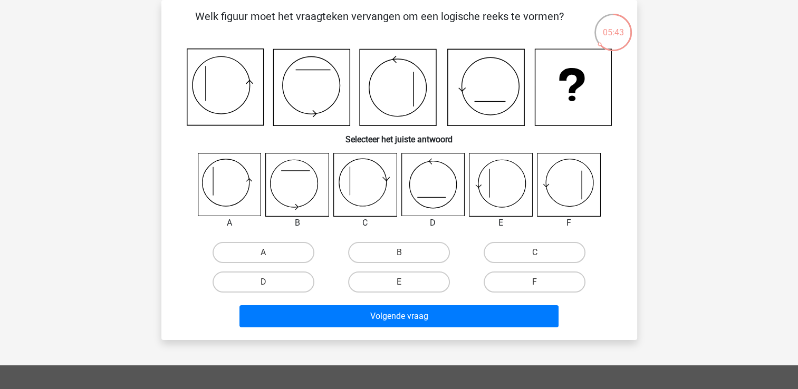
click at [268, 242] on div "A" at bounding box center [264, 253] width 136 height 30
click at [268, 253] on input "A" at bounding box center [266, 256] width 7 height 7
radio input "true"
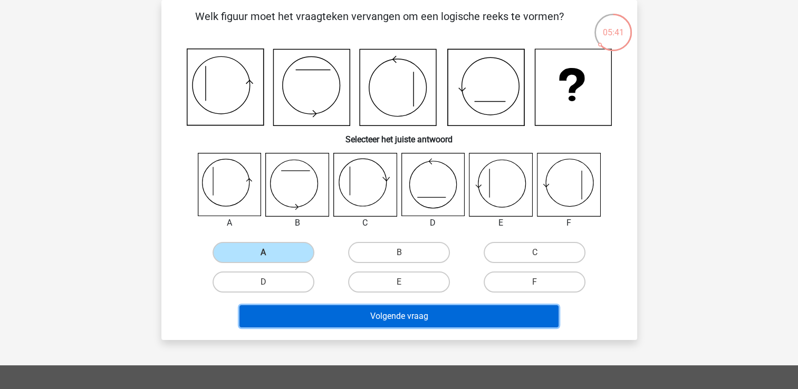
click at [419, 316] on button "Volgende vraag" at bounding box center [398, 316] width 319 height 22
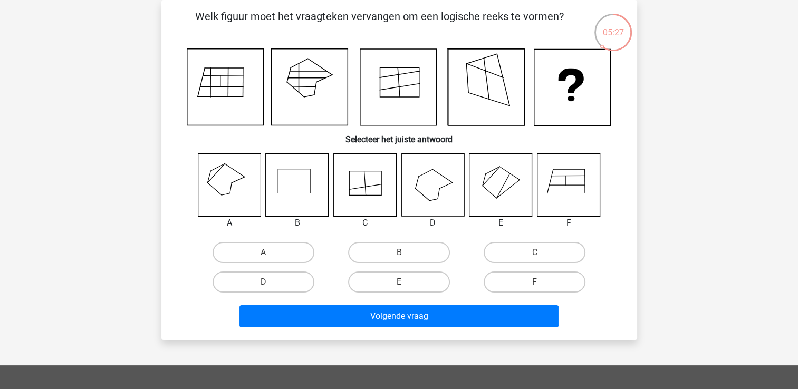
click at [244, 193] on icon at bounding box center [229, 184] width 63 height 63
click at [260, 250] on label "A" at bounding box center [264, 252] width 102 height 21
click at [263, 253] on input "A" at bounding box center [266, 256] width 7 height 7
radio input "true"
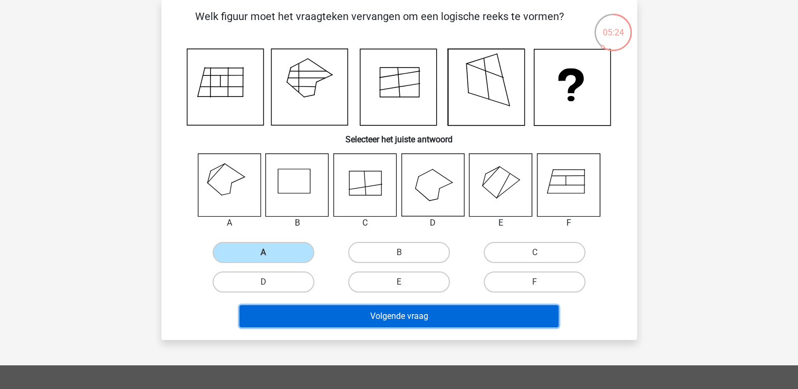
click at [405, 318] on button "Volgende vraag" at bounding box center [398, 316] width 319 height 22
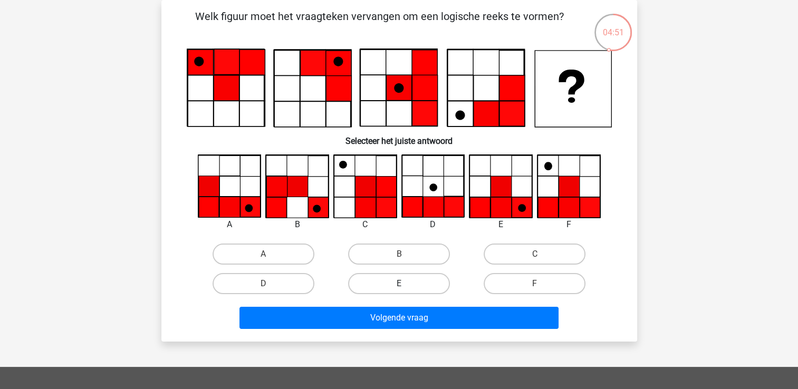
click at [407, 289] on label "E" at bounding box center [399, 283] width 102 height 21
click at [406, 289] on input "E" at bounding box center [402, 287] width 7 height 7
radio input "true"
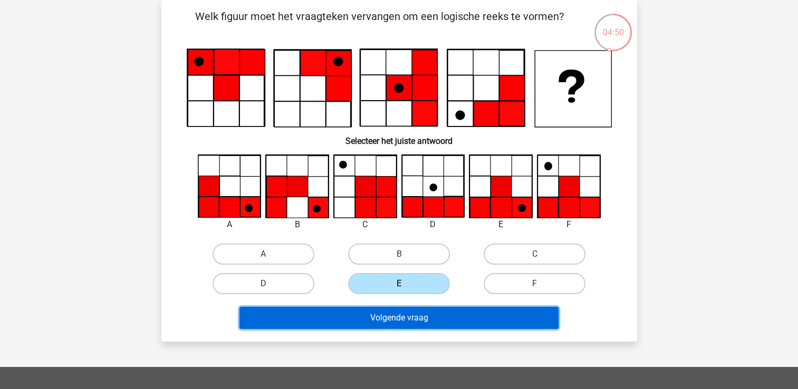
click at [402, 318] on button "Volgende vraag" at bounding box center [398, 318] width 319 height 22
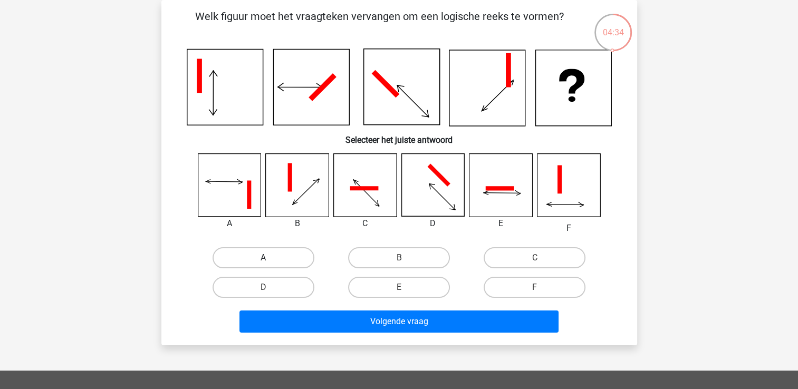
click at [285, 256] on label "A" at bounding box center [264, 257] width 102 height 21
click at [270, 258] on input "A" at bounding box center [266, 261] width 7 height 7
radio input "true"
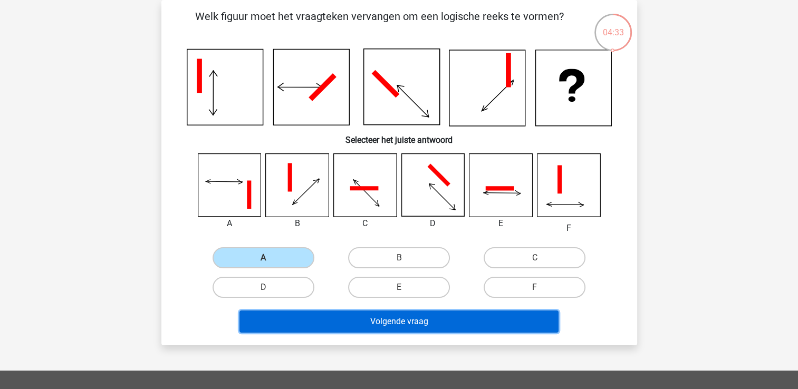
click at [397, 322] on button "Volgende vraag" at bounding box center [398, 322] width 319 height 22
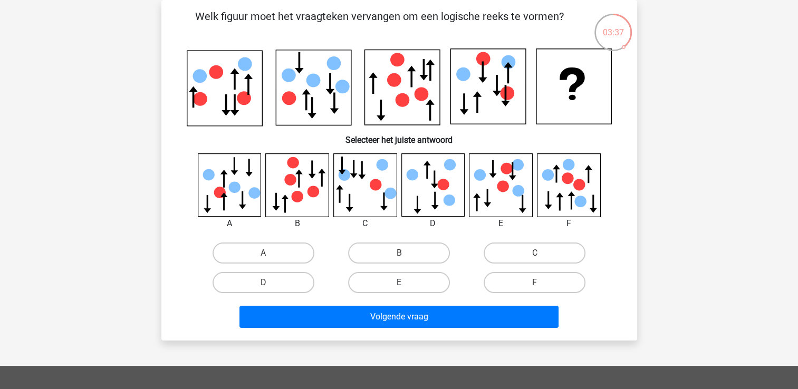
click at [395, 280] on label "E" at bounding box center [399, 282] width 102 height 21
click at [399, 283] on input "E" at bounding box center [402, 286] width 7 height 7
radio input "true"
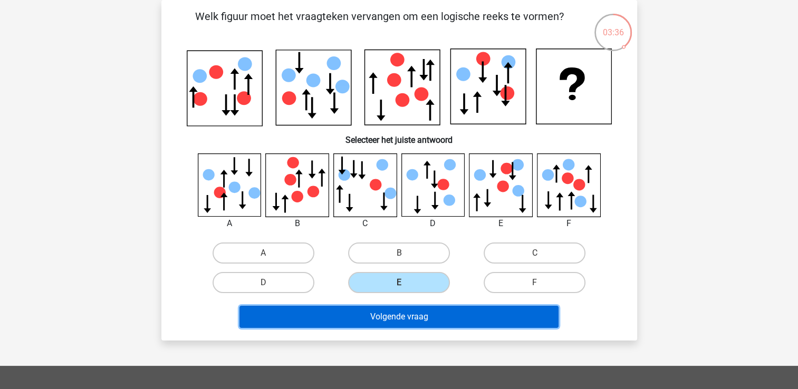
click at [395, 319] on button "Volgende vraag" at bounding box center [398, 317] width 319 height 22
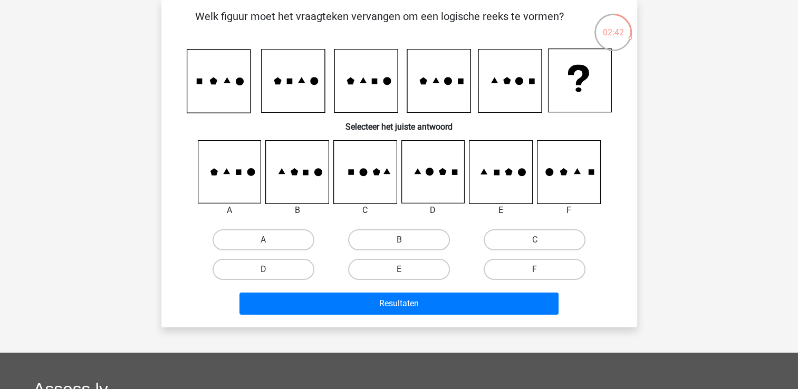
click at [269, 273] on input "D" at bounding box center [266, 273] width 7 height 7
radio input "true"
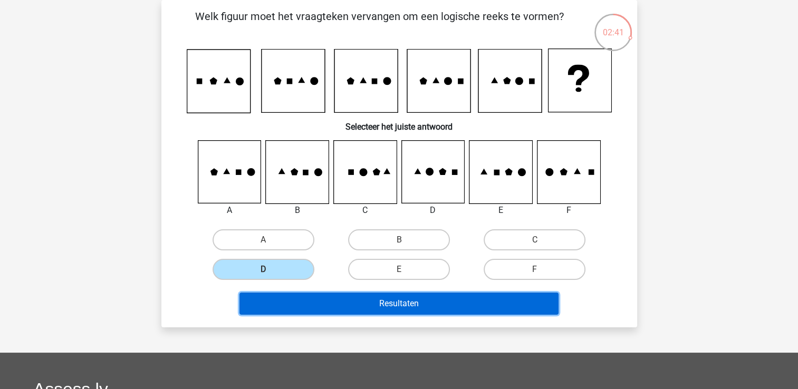
click at [390, 300] on button "Resultaten" at bounding box center [398, 304] width 319 height 22
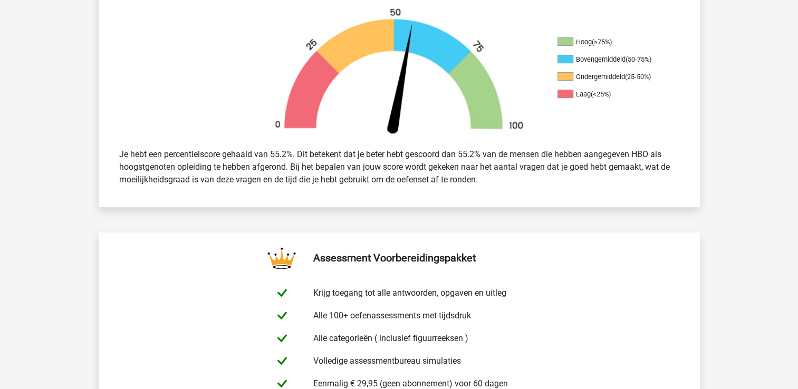
scroll to position [338, 0]
